Goal: Information Seeking & Learning: Learn about a topic

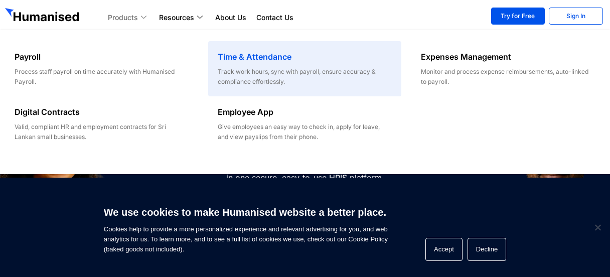
click at [245, 52] on h6 "Time & Attendance" at bounding box center [305, 57] width 174 height 12
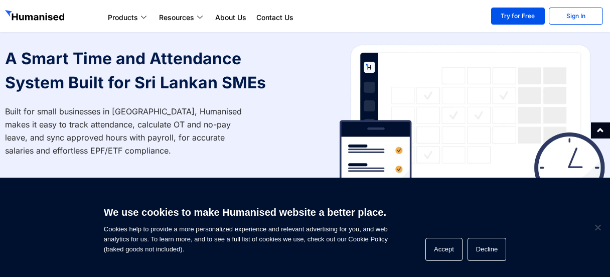
scroll to position [8, 0]
